Goal: Task Accomplishment & Management: Manage account settings

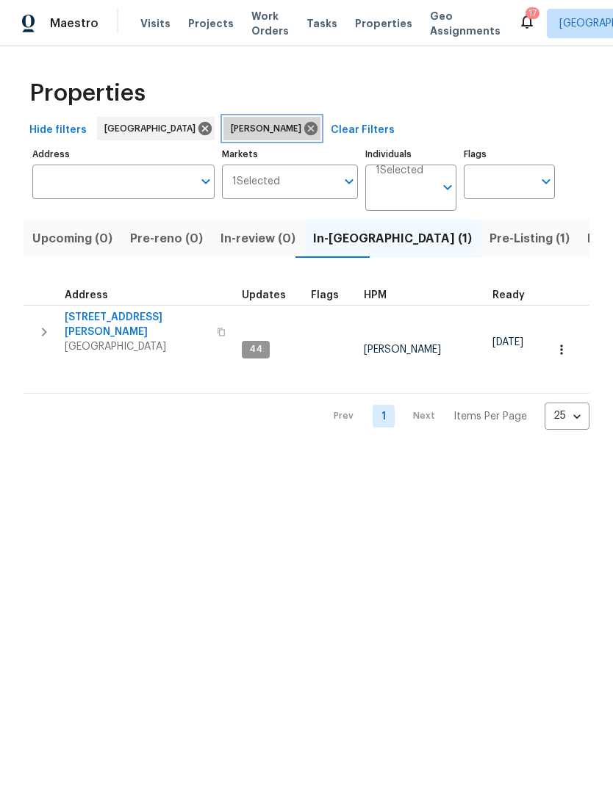
click at [304, 122] on icon at bounding box center [310, 128] width 13 height 13
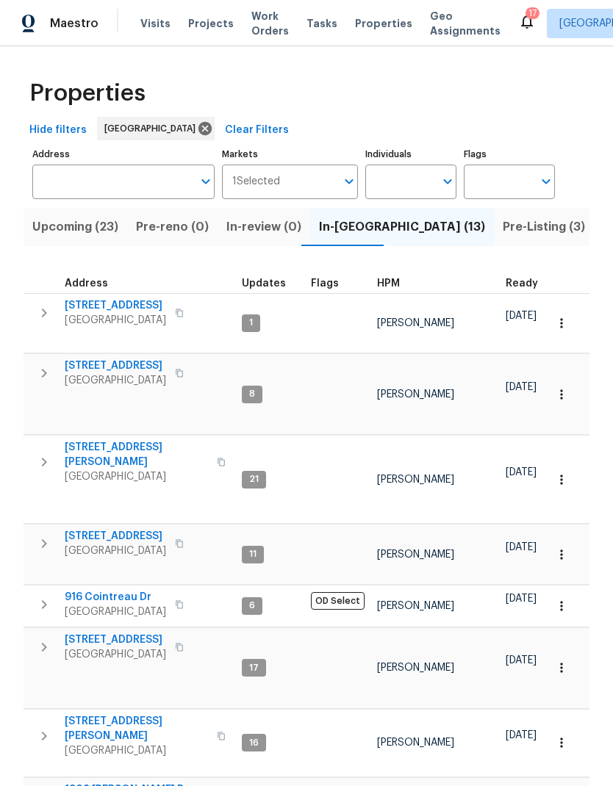
click at [155, 10] on div "Visits Projects Work Orders Tasks Properties Geo Assignments" at bounding box center [329, 23] width 378 height 29
click at [141, 26] on span "Visits" at bounding box center [155, 23] width 30 height 15
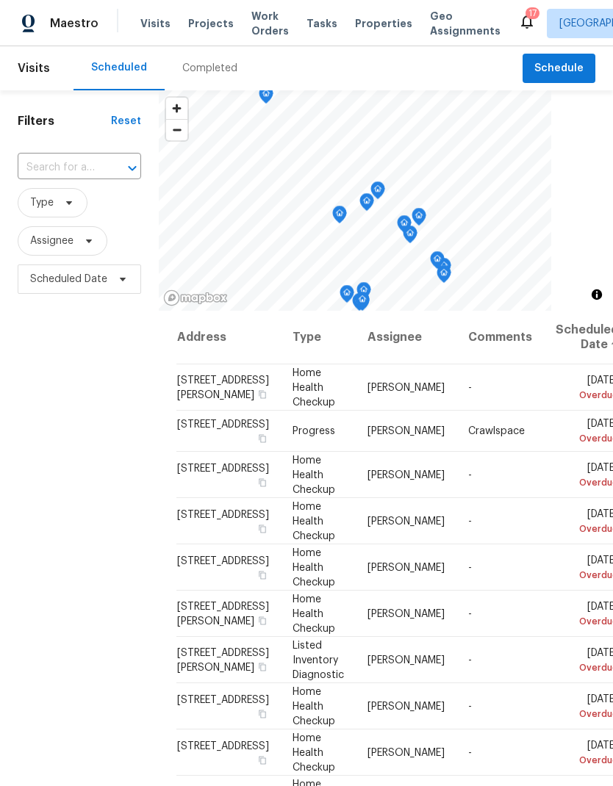
click at [98, 158] on input "text" at bounding box center [59, 168] width 82 height 23
type input "312 c"
click at [79, 214] on li "[STREET_ADDRESS]" at bounding box center [78, 202] width 123 height 24
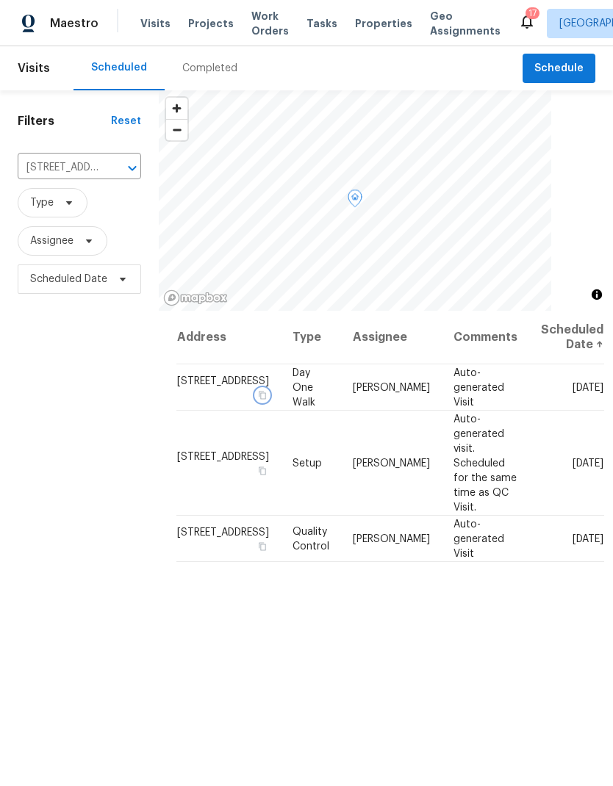
click at [256, 401] on button "button" at bounding box center [262, 394] width 13 height 13
click at [273, 19] on span "Work Orders" at bounding box center [269, 23] width 37 height 29
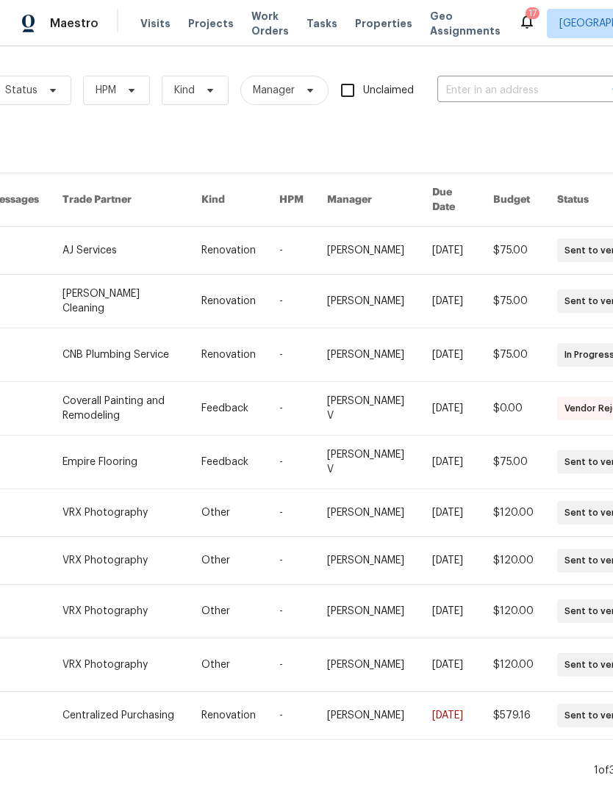
scroll to position [0, 181]
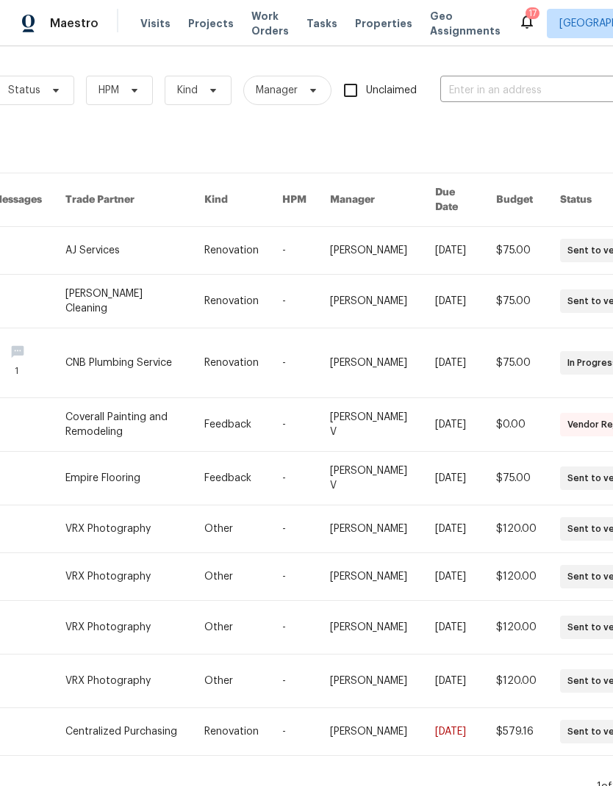
click at [482, 98] on input "text" at bounding box center [513, 90] width 147 height 23
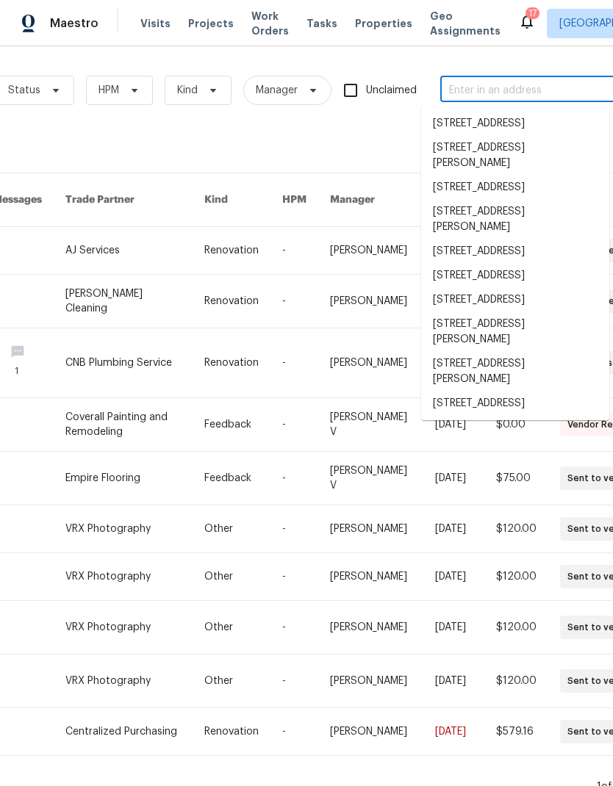
click at [472, 84] on input "text" at bounding box center [513, 90] width 147 height 23
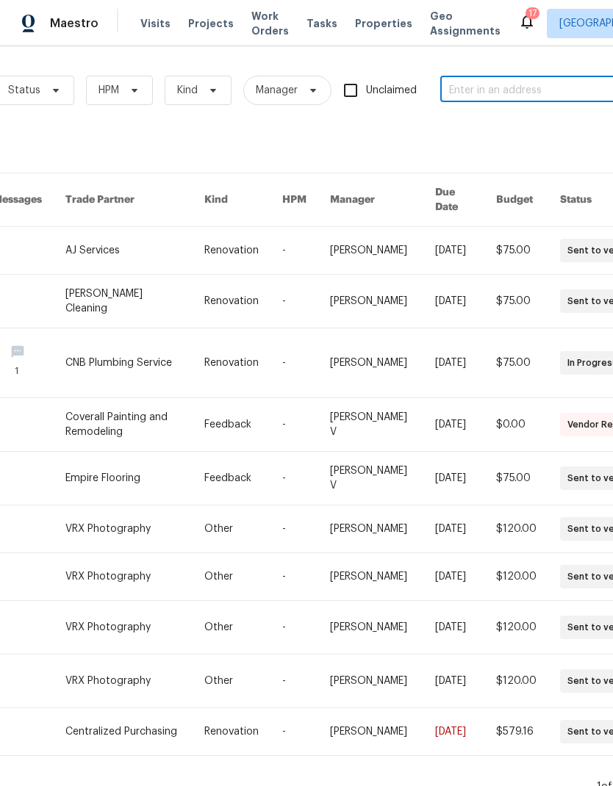
paste input "[STREET_ADDRESS]"
type input "[STREET_ADDRESS]"
click at [500, 132] on li "[STREET_ADDRESS]" at bounding box center [515, 124] width 188 height 24
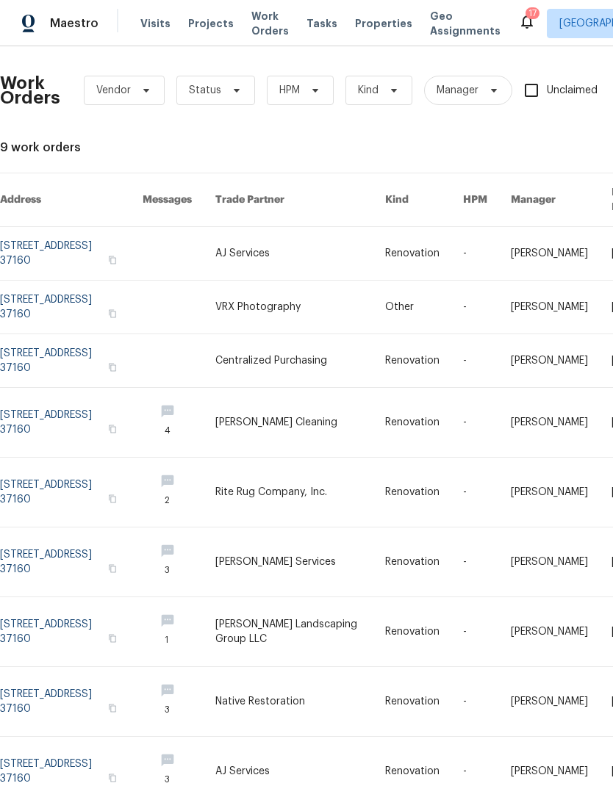
click at [77, 227] on link at bounding box center [71, 253] width 143 height 53
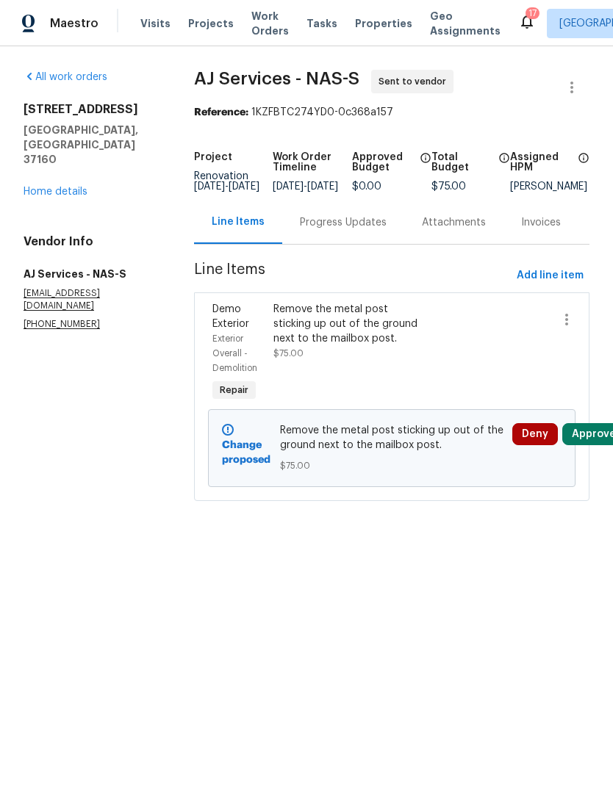
click at [596, 445] on button "Approve" at bounding box center [593, 434] width 63 height 22
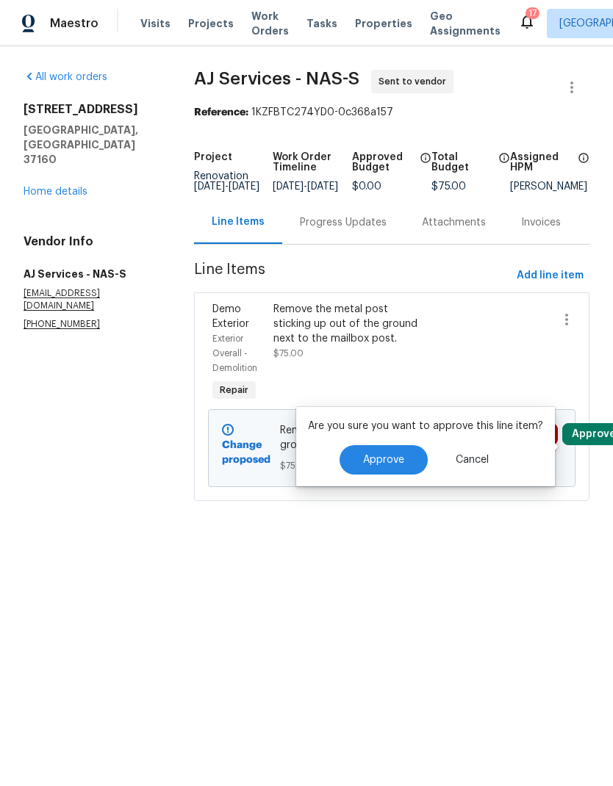
click at [381, 456] on span "Approve" at bounding box center [383, 460] width 41 height 11
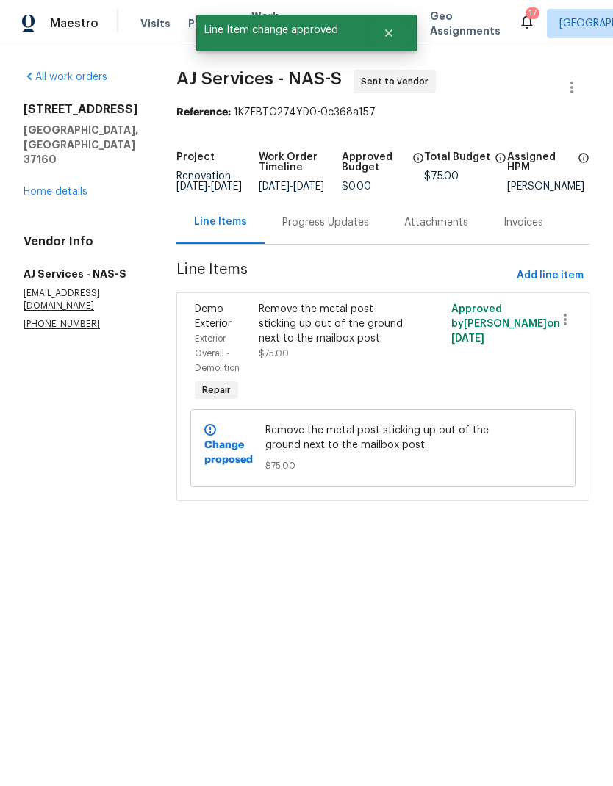
click at [56, 187] on link "Home details" at bounding box center [56, 192] width 64 height 10
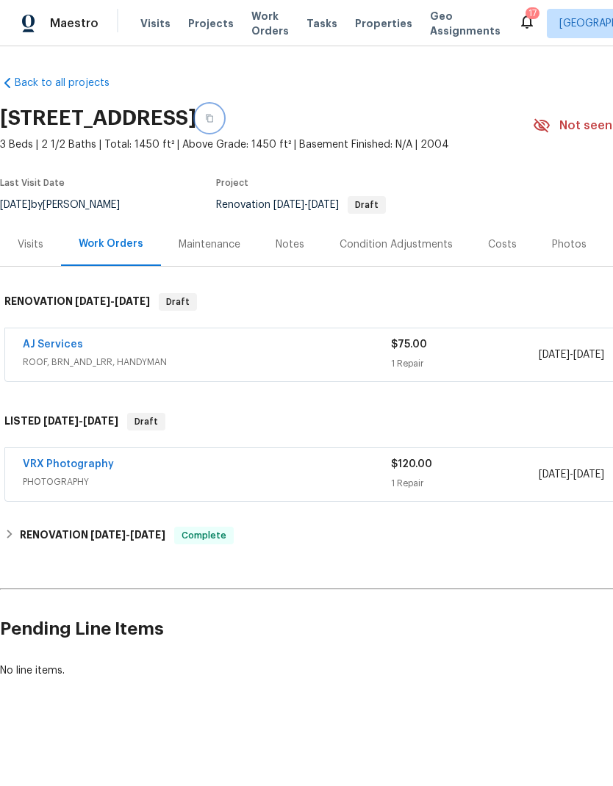
click at [223, 124] on button "button" at bounding box center [209, 118] width 26 height 26
click at [152, 30] on span "Visits" at bounding box center [155, 23] width 30 height 15
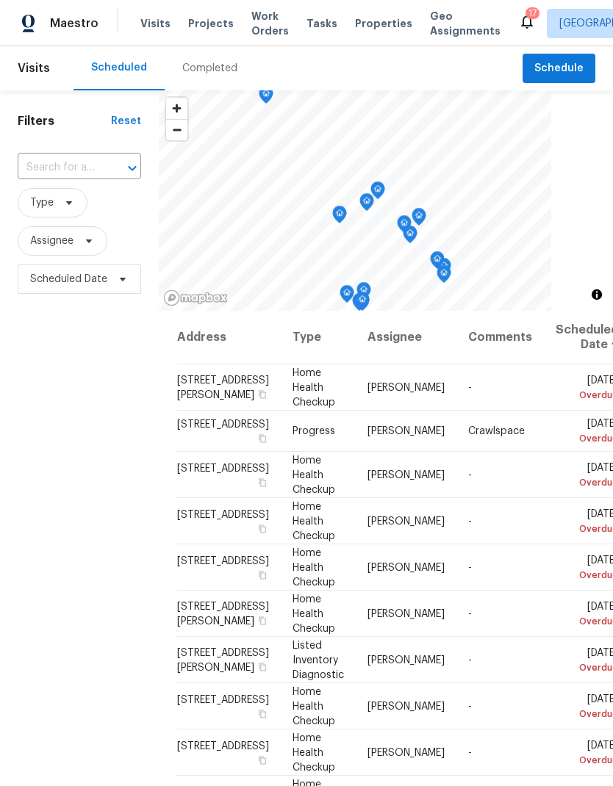
click at [78, 175] on input "text" at bounding box center [59, 168] width 82 height 23
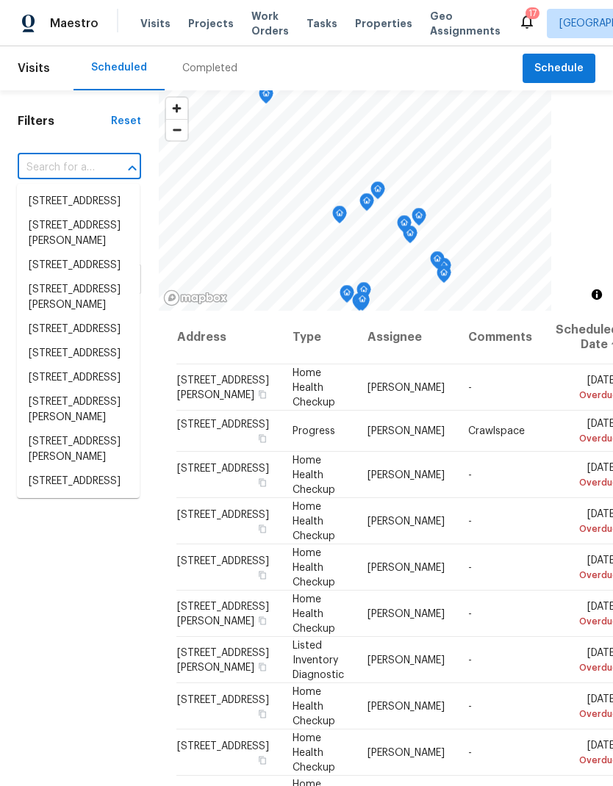
click at [55, 166] on input "text" at bounding box center [59, 168] width 82 height 23
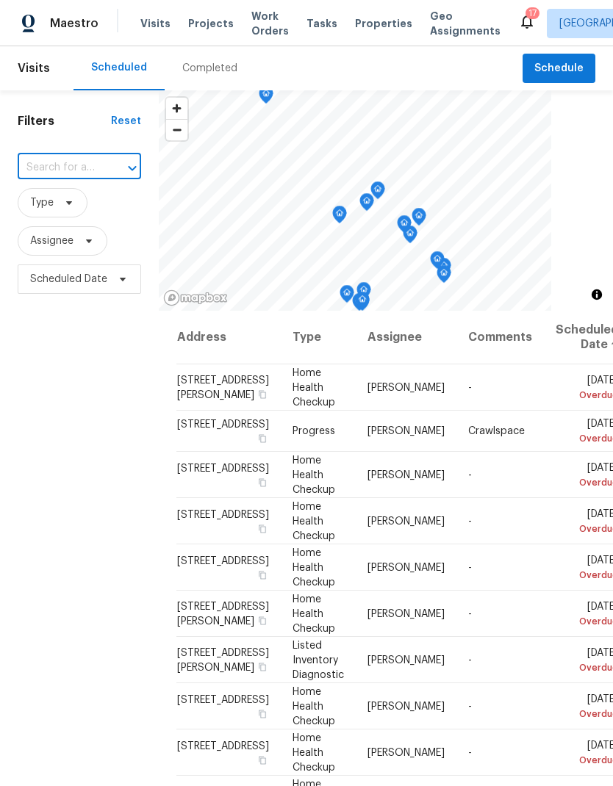
paste input "[STREET_ADDRESS]"
type input "[STREET_ADDRESS]"
click at [65, 214] on li "[STREET_ADDRESS]" at bounding box center [78, 202] width 123 height 24
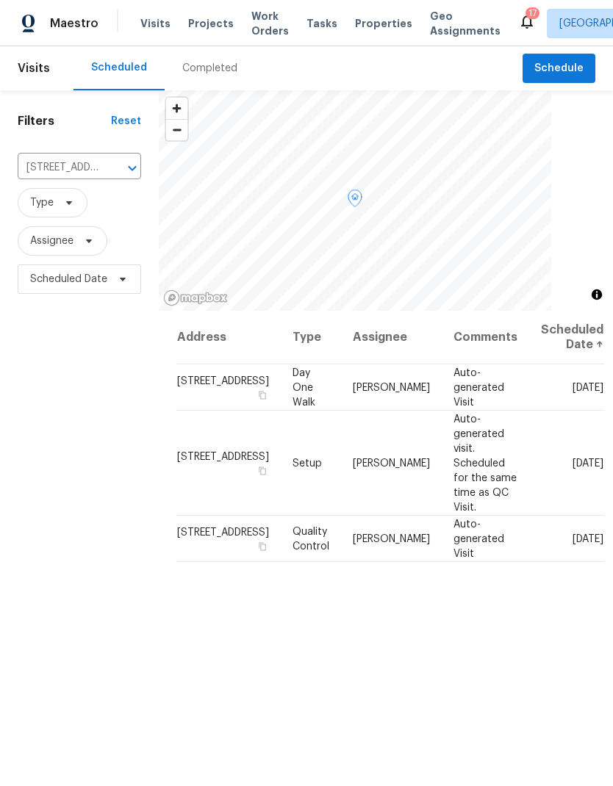
click at [0, 0] on icon at bounding box center [0, 0] width 0 height 0
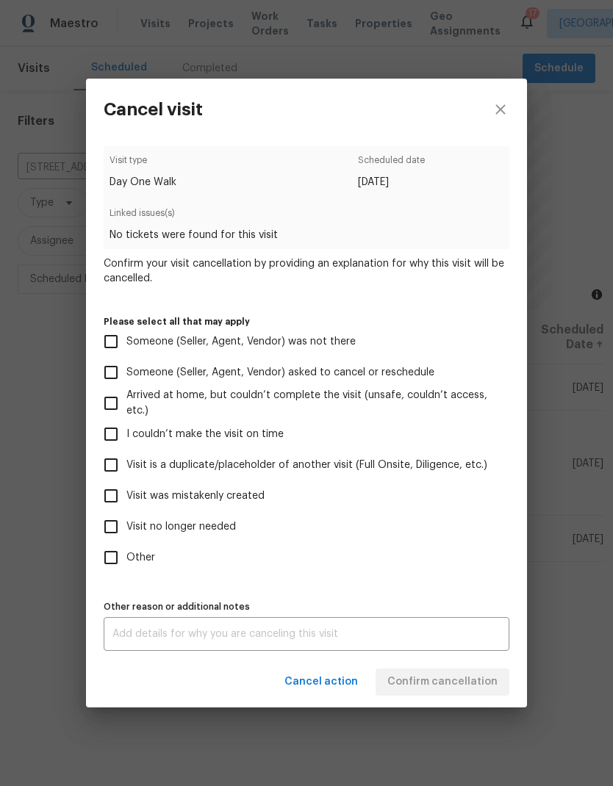
click at [206, 530] on span "Visit no longer needed" at bounding box center [180, 526] width 109 height 15
click at [126, 530] on input "Visit no longer needed" at bounding box center [111, 526] width 31 height 31
checkbox input "true"
click at [318, 639] on textarea at bounding box center [306, 634] width 388 height 10
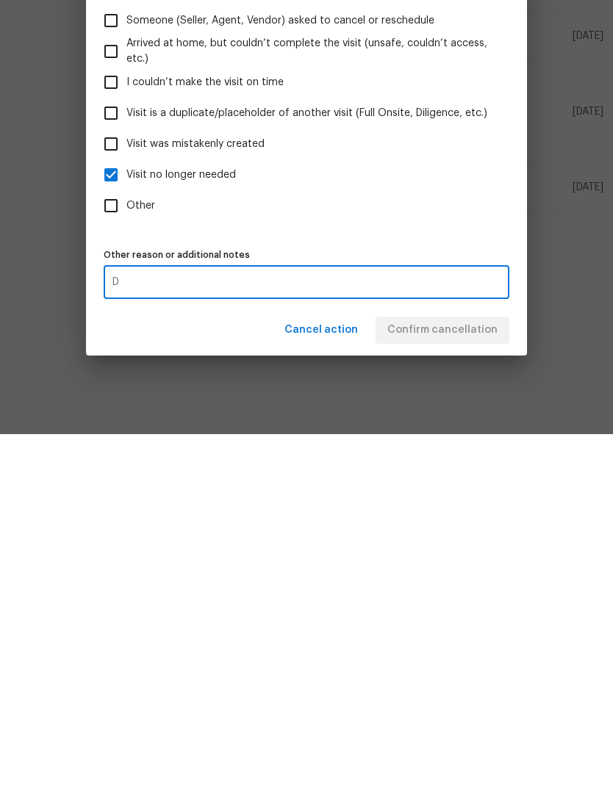
scroll to position [59, 0]
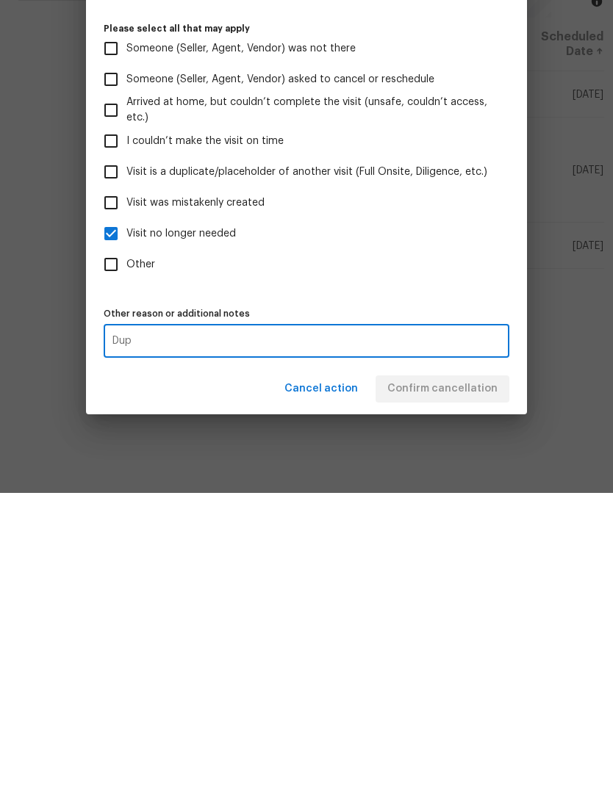
type textarea "Dup"
click at [470, 657] on div "Cancel action Confirm cancellation" at bounding box center [306, 682] width 441 height 51
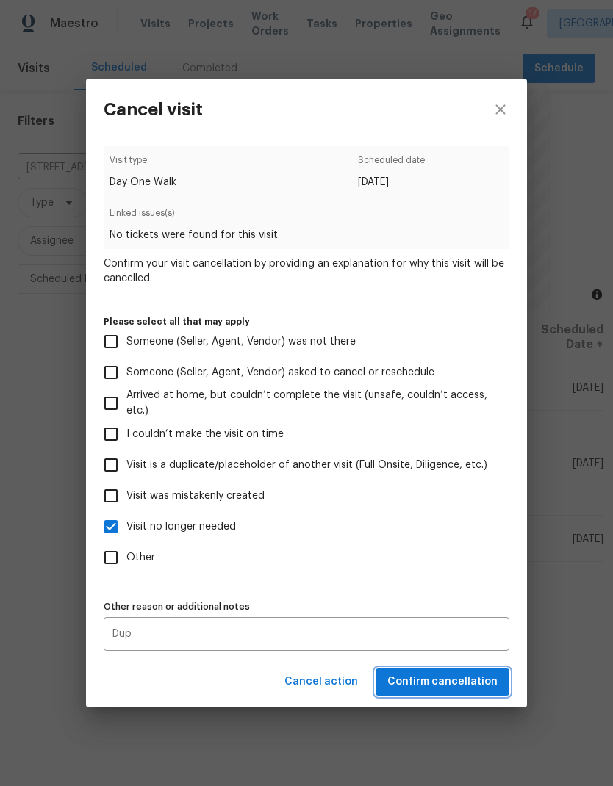
click at [461, 678] on span "Confirm cancellation" at bounding box center [442, 682] width 110 height 18
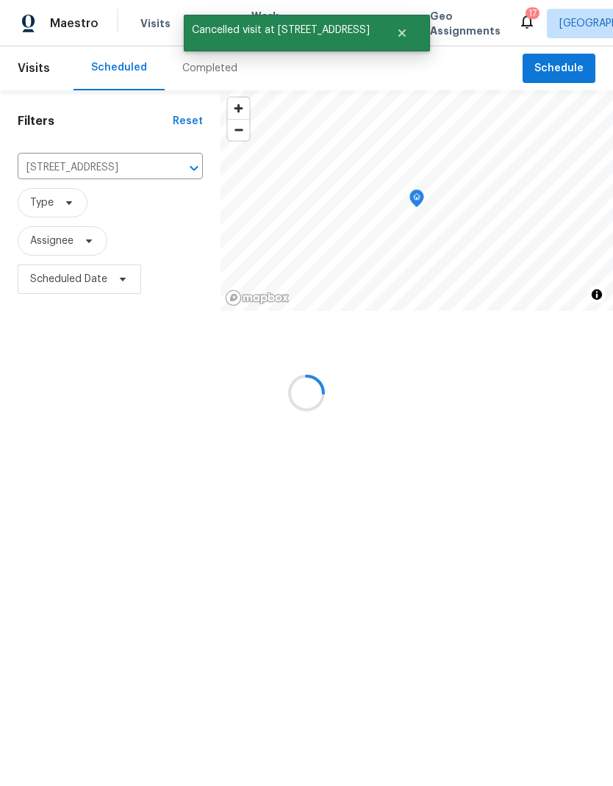
scroll to position [0, 0]
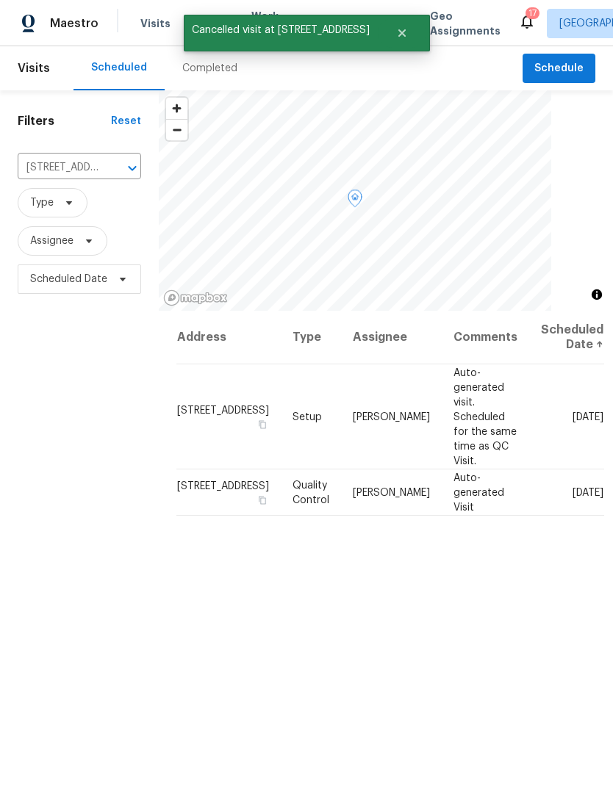
click at [0, 0] on span at bounding box center [0, 0] width 0 height 0
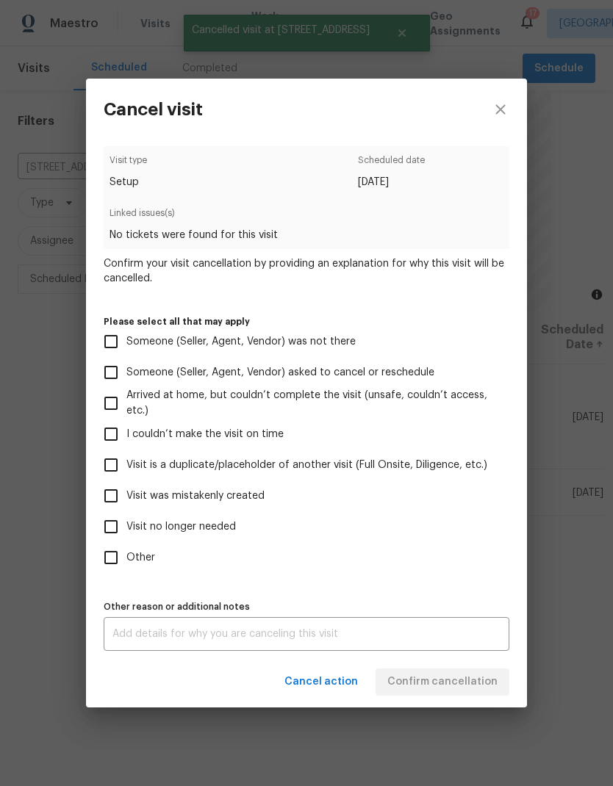
click at [204, 541] on label "Visit no longer needed" at bounding box center [297, 526] width 402 height 31
click at [126, 541] on input "Visit no longer needed" at bounding box center [111, 526] width 31 height 31
click at [215, 534] on span "Visit no longer needed" at bounding box center [180, 526] width 109 height 15
click at [126, 534] on input "Visit no longer needed" at bounding box center [111, 526] width 31 height 31
click at [215, 525] on span "Visit no longer needed" at bounding box center [180, 526] width 109 height 15
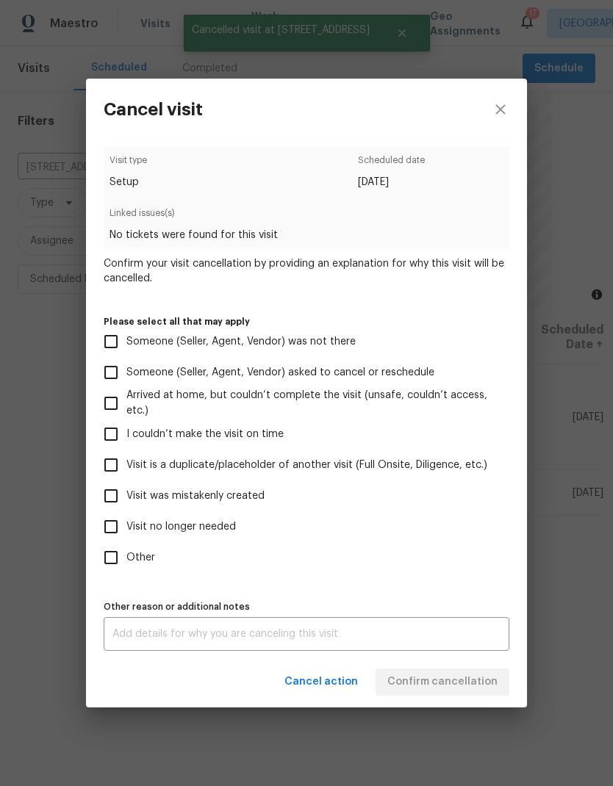
click at [126, 525] on input "Visit no longer needed" at bounding box center [111, 526] width 31 height 31
checkbox input "true"
click at [251, 639] on textarea at bounding box center [306, 634] width 388 height 10
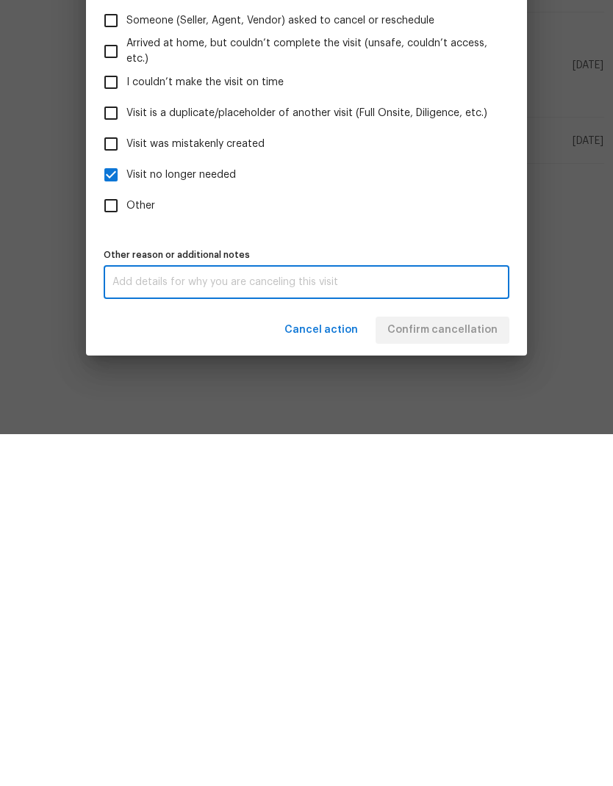
scroll to position [59, 0]
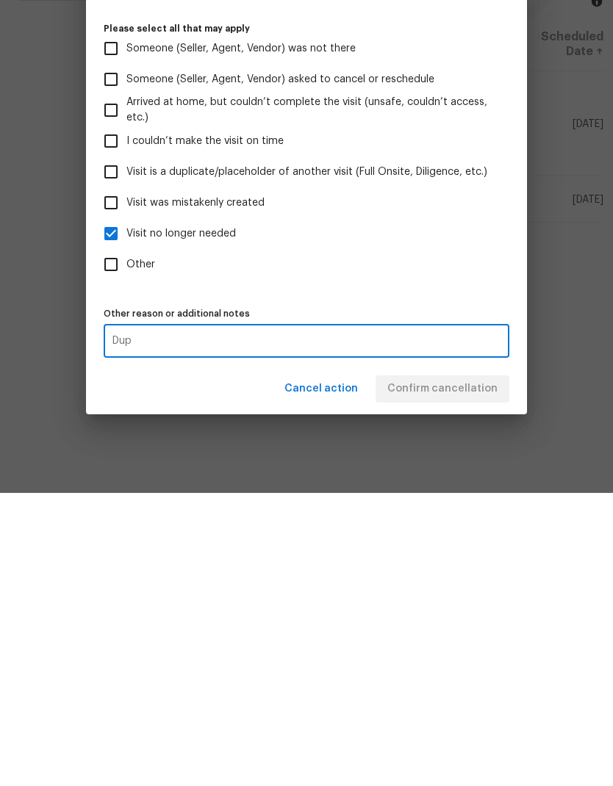
type textarea "Dup"
click at [453, 657] on div "Cancel action Confirm cancellation" at bounding box center [306, 682] width 441 height 51
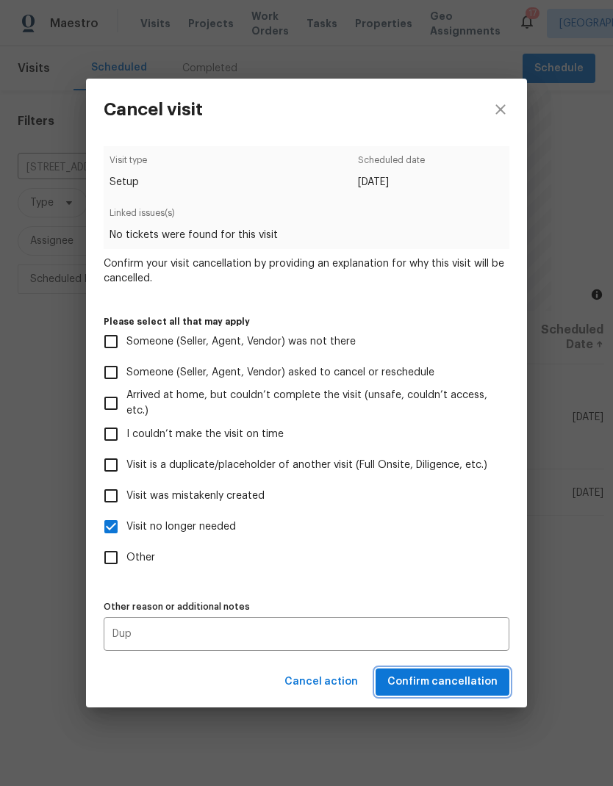
click at [450, 686] on span "Confirm cancellation" at bounding box center [442, 682] width 110 height 18
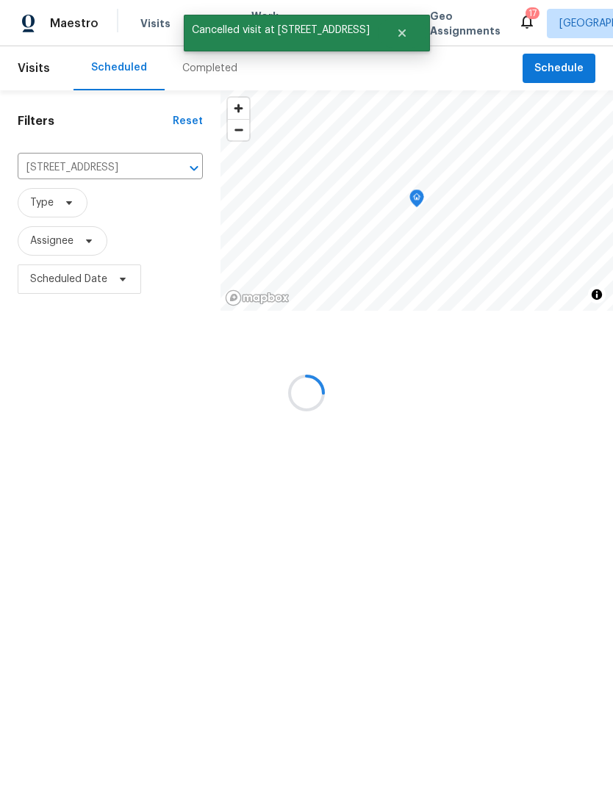
scroll to position [0, 0]
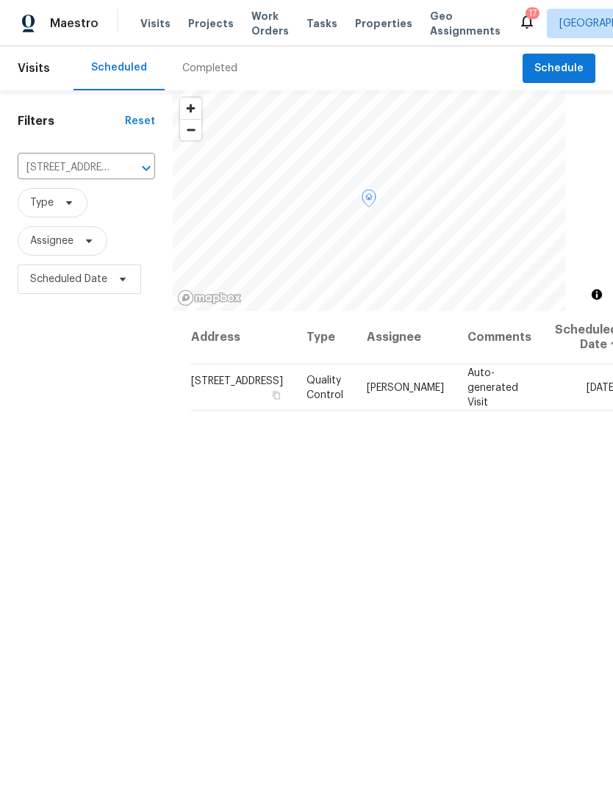
click at [0, 0] on icon at bounding box center [0, 0] width 0 height 0
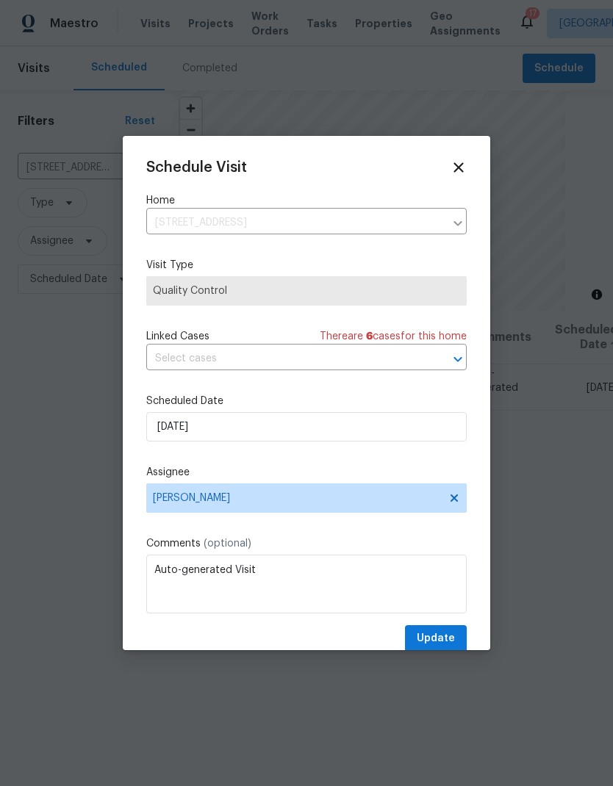
click at [561, 492] on div at bounding box center [306, 393] width 613 height 786
click at [461, 168] on icon at bounding box center [458, 167] width 10 height 10
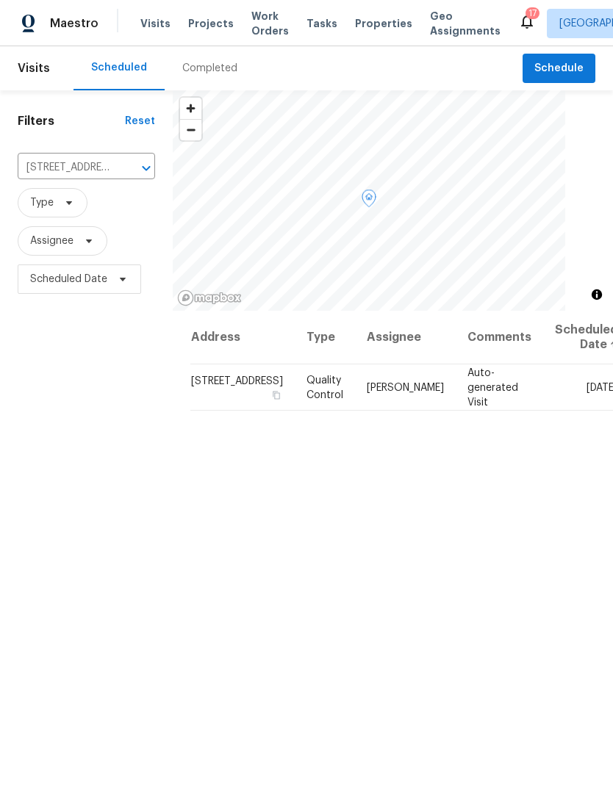
click at [0, 0] on icon at bounding box center [0, 0] width 0 height 0
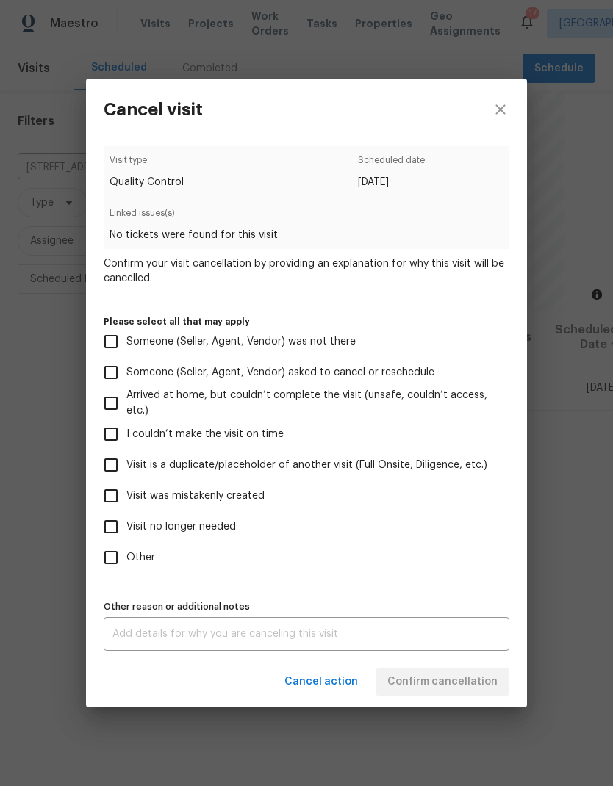
click at [204, 522] on span "Visit no longer needed" at bounding box center [180, 526] width 109 height 15
click at [126, 522] on input "Visit no longer needed" at bounding box center [111, 526] width 31 height 31
checkbox input "true"
click at [223, 639] on textarea at bounding box center [306, 634] width 388 height 10
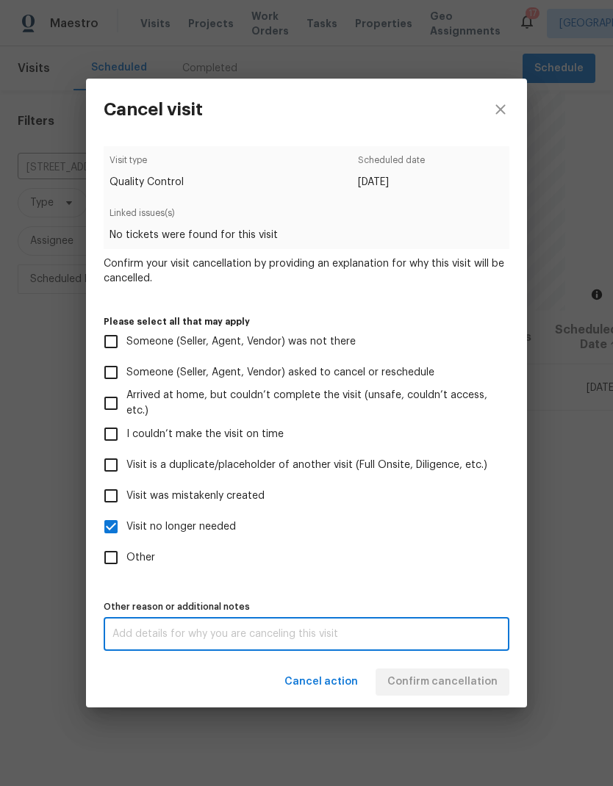
scroll to position [59, 0]
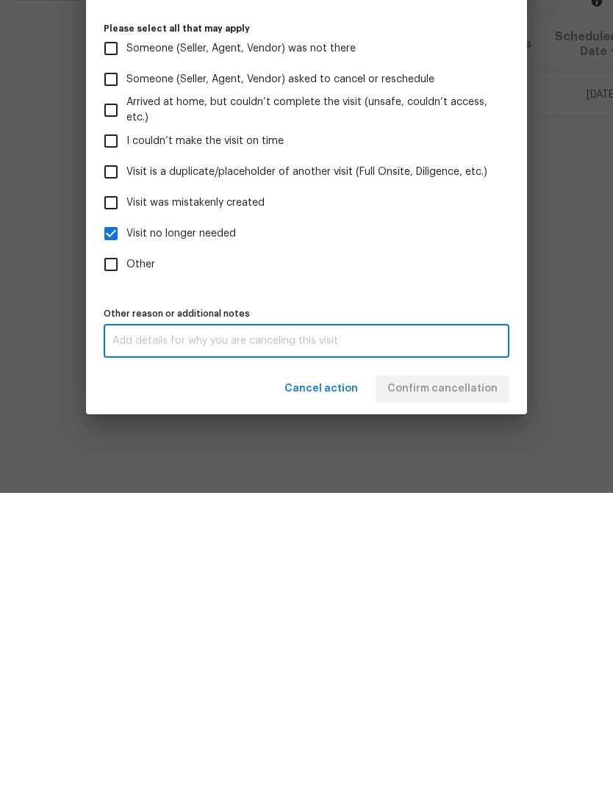
type textarea "S"
type textarea "Dup"
click at [440, 657] on div "Cancel action Confirm cancellation" at bounding box center [306, 682] width 441 height 51
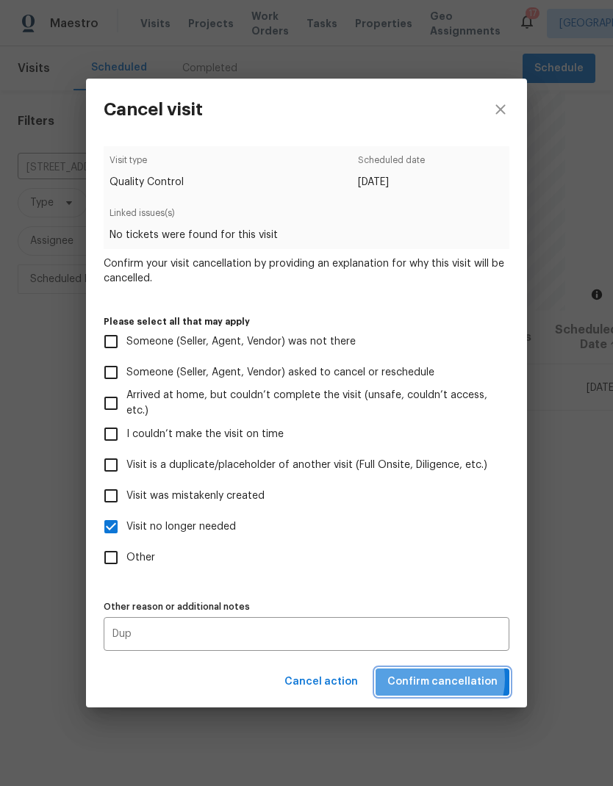
click at [436, 683] on span "Confirm cancellation" at bounding box center [442, 682] width 110 height 18
